Goal: Find specific page/section: Find specific page/section

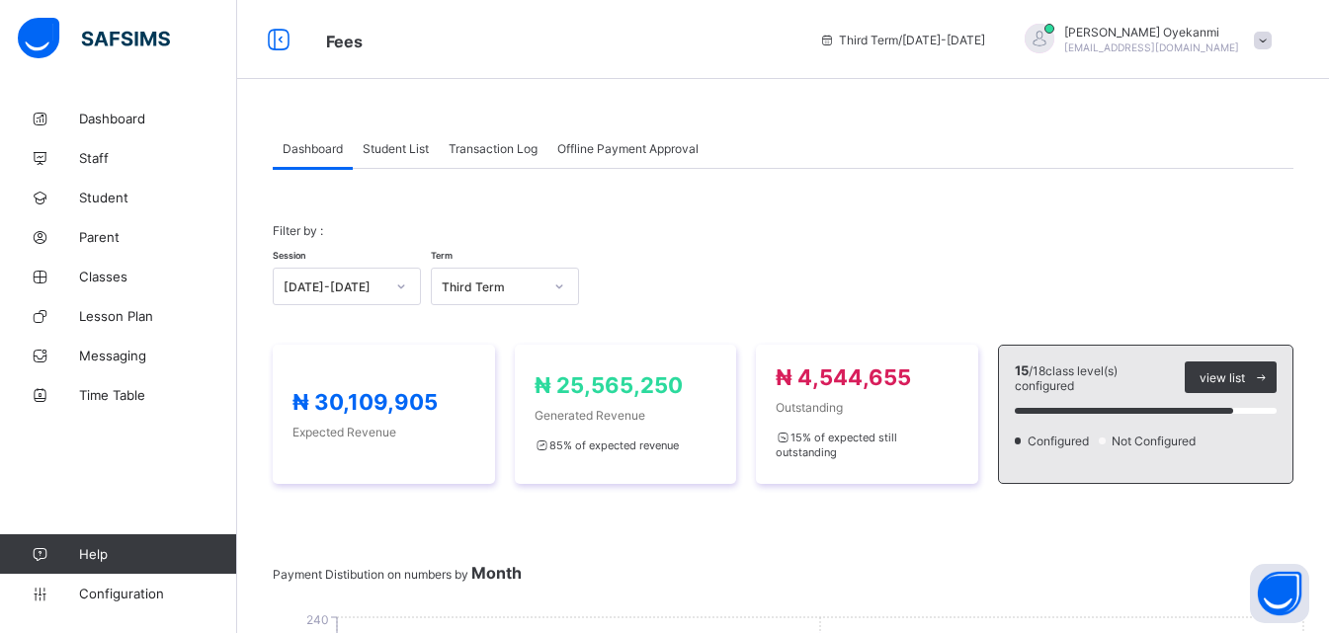
click at [326, 151] on span "Dashboard" at bounding box center [313, 148] width 60 height 15
click at [398, 150] on span "Student List" at bounding box center [396, 148] width 66 height 15
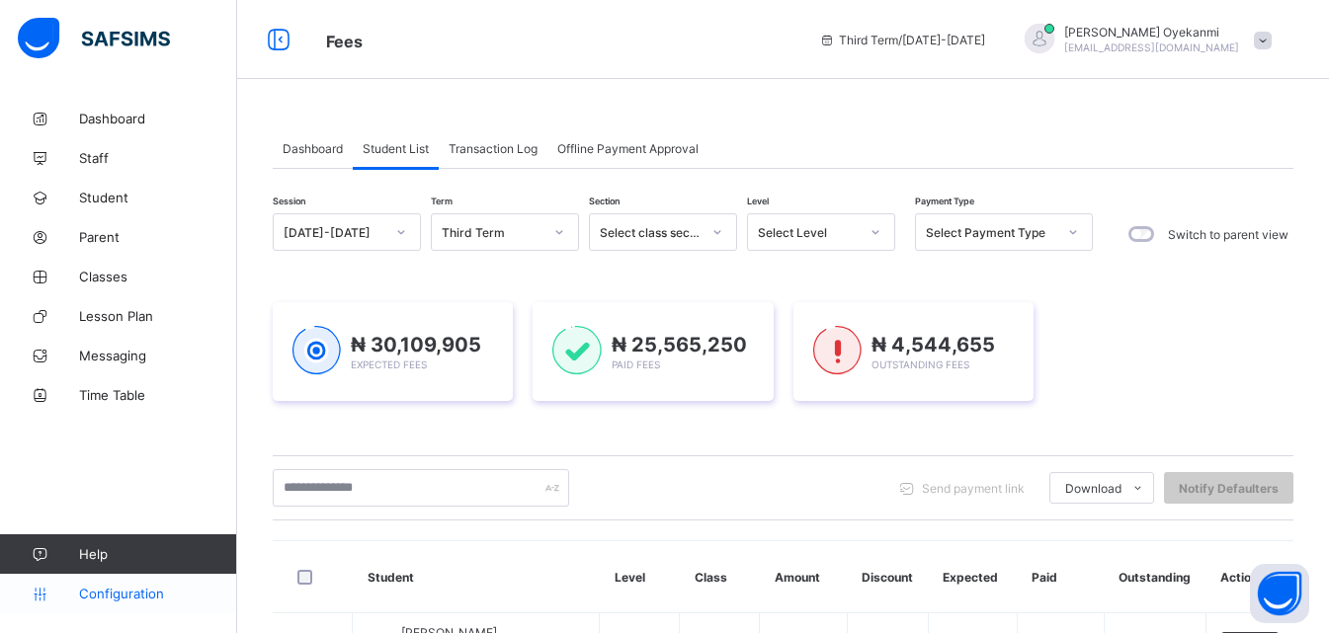
click at [102, 595] on span "Configuration" at bounding box center [157, 594] width 157 height 16
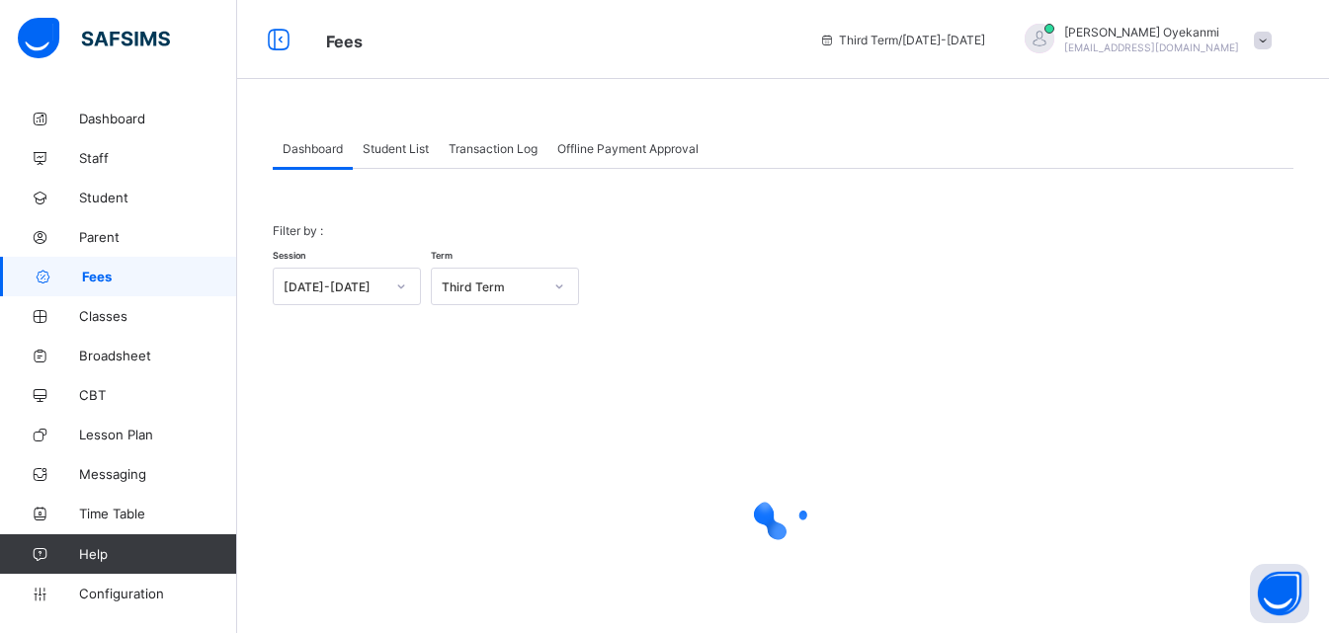
click at [401, 147] on span "Student List" at bounding box center [396, 148] width 66 height 15
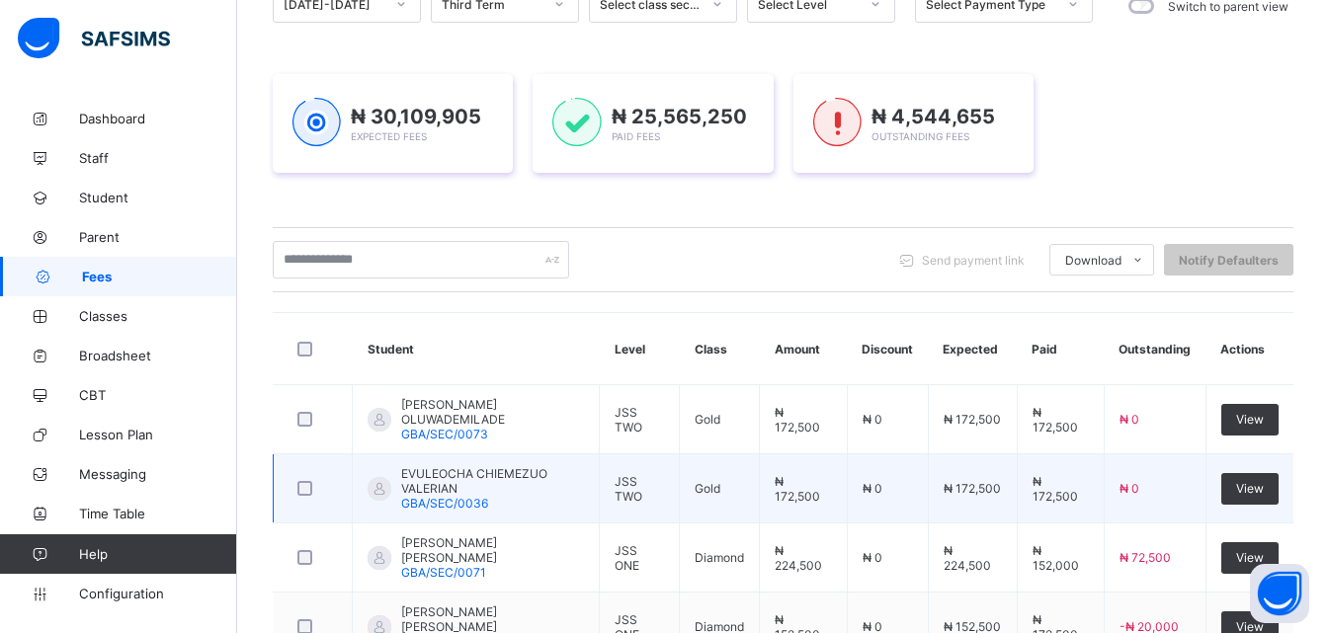
scroll to position [296, 0]
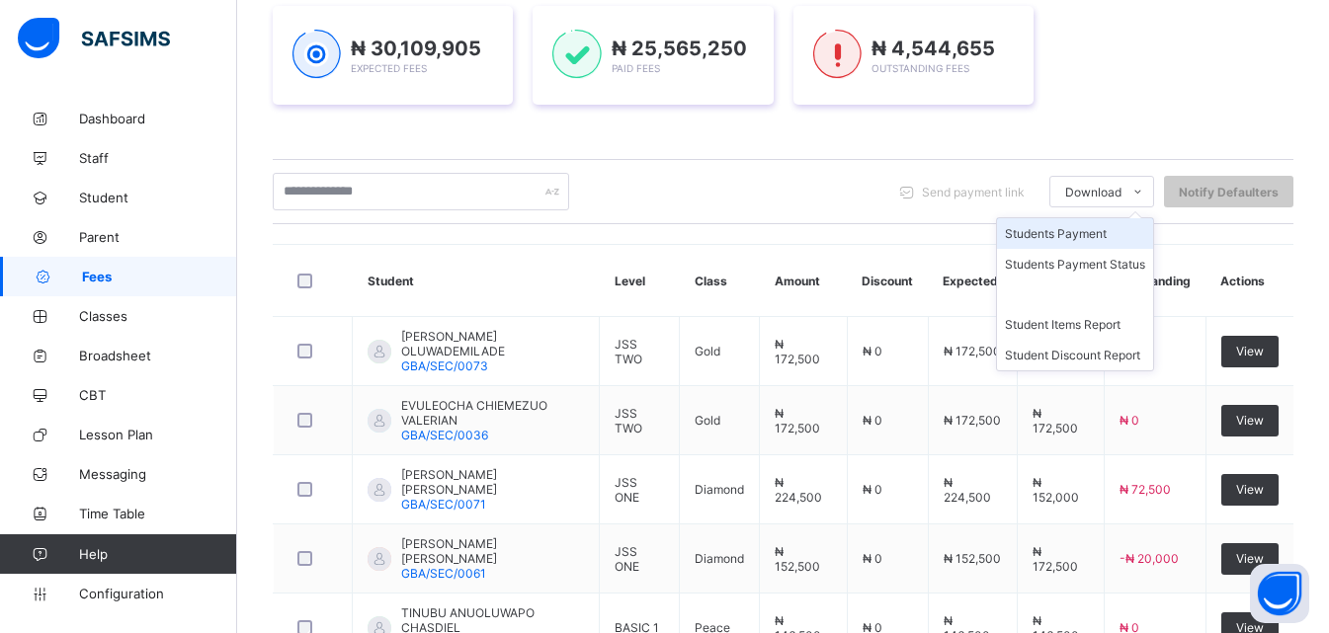
click at [1100, 238] on li "Students Payment" at bounding box center [1075, 233] width 156 height 31
click at [1093, 233] on li "Students Payment" at bounding box center [1075, 233] width 156 height 31
click at [1090, 228] on li "Students Payment" at bounding box center [1075, 233] width 156 height 31
click at [1077, 326] on li "Student Items Report" at bounding box center [1075, 324] width 156 height 31
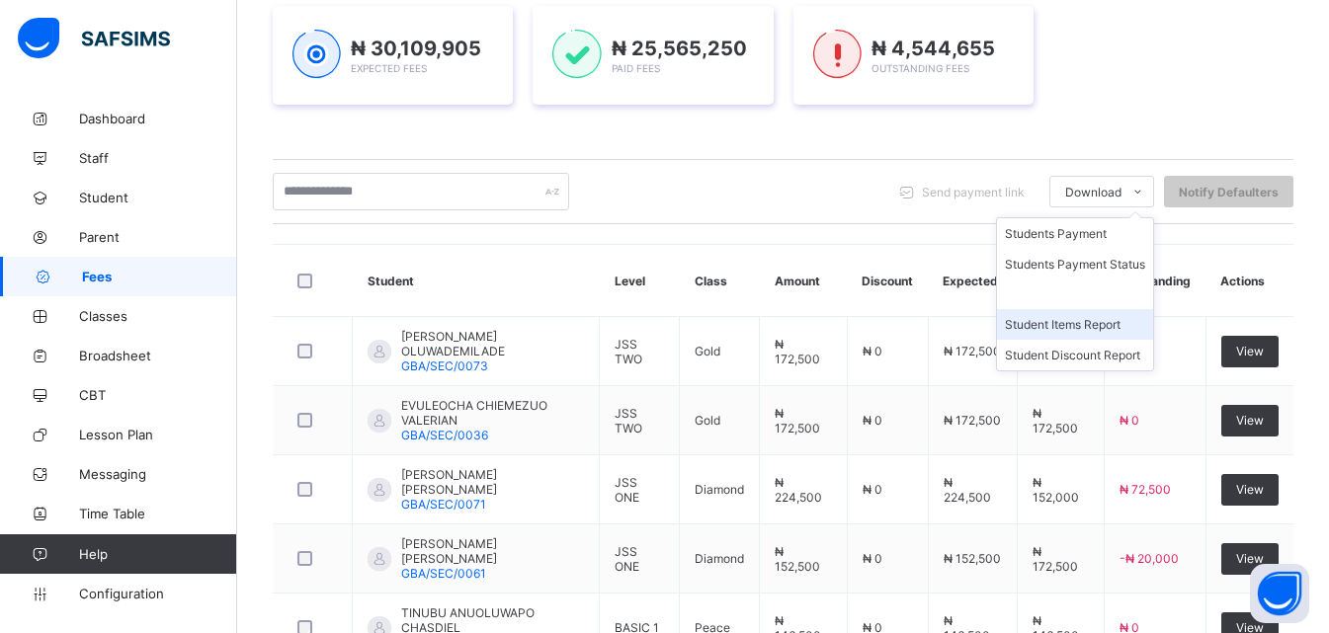
click at [1082, 321] on li "Student Items Report" at bounding box center [1075, 324] width 156 height 31
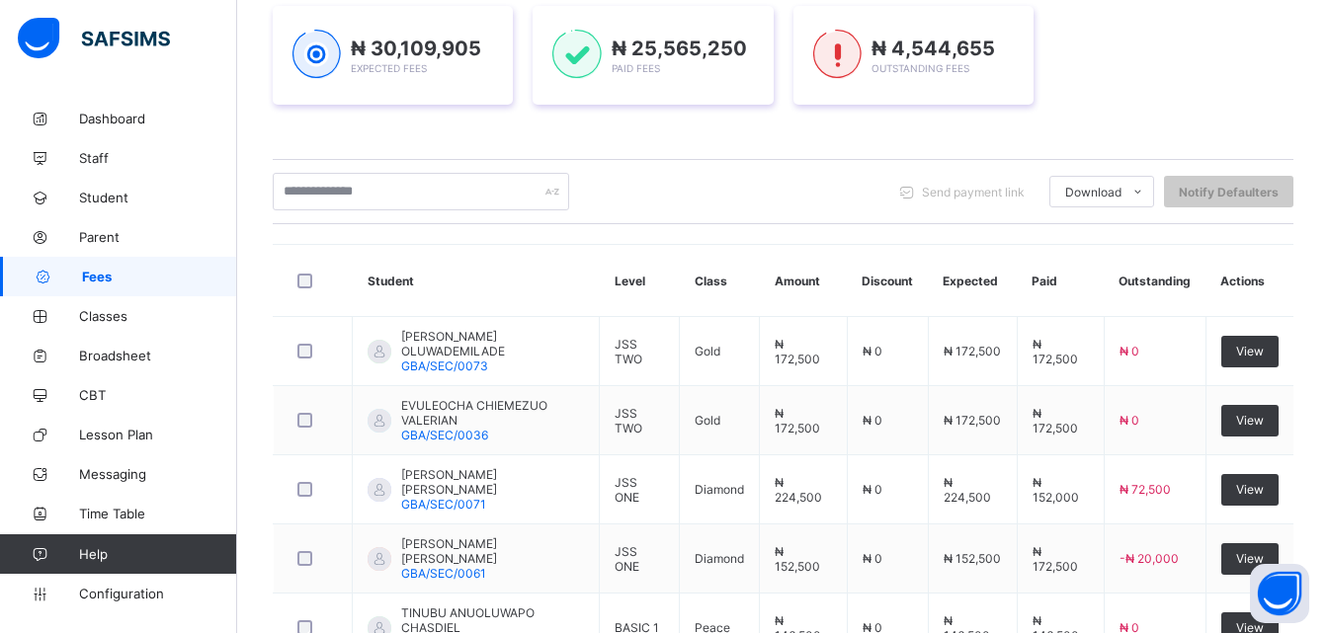
click at [857, 147] on div "Session [DATE]-[DATE] Term Third Term Section Select class section Level Select…" at bounding box center [783, 503] width 1021 height 1172
